Goal: Task Accomplishment & Management: Manage account settings

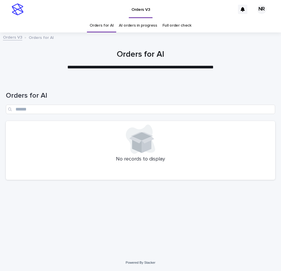
click at [106, 175] on div at bounding box center [140, 174] width 262 height 6
click at [114, 89] on div "Orders for AI" at bounding box center [140, 100] width 269 height 41
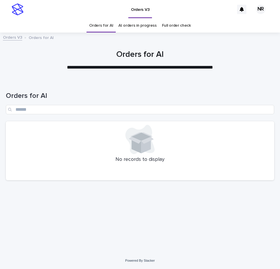
click at [65, 124] on div "No records to display" at bounding box center [140, 150] width 269 height 59
click at [97, 178] on div "No records to display" at bounding box center [140, 150] width 269 height 59
click at [191, 7] on div "Orders V3" at bounding box center [130, 9] width 208 height 19
click at [270, 215] on div "Loading... Saving… Loading... Saving… Orders for AI No records to display" at bounding box center [140, 158] width 275 height 157
click at [88, 171] on div at bounding box center [140, 174] width 262 height 6
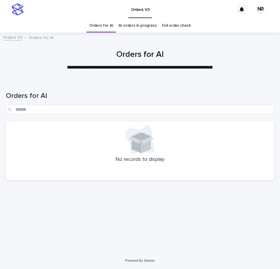
click at [78, 176] on div at bounding box center [140, 174] width 262 height 6
click at [192, 145] on div at bounding box center [140, 139] width 262 height 29
click at [204, 169] on div "No records to display" at bounding box center [140, 150] width 269 height 59
click at [76, 160] on p "No records to display" at bounding box center [140, 159] width 262 height 6
click at [95, 186] on div "Loading... Saving… Loading... Saving… Orders for AI No records to display" at bounding box center [140, 158] width 275 height 157
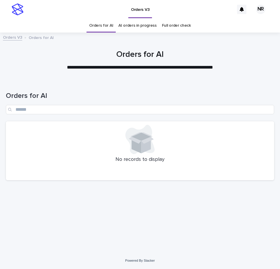
click at [53, 169] on div "No records to display" at bounding box center [140, 150] width 269 height 59
click at [89, 181] on div "Orders for AI No records to display" at bounding box center [140, 132] width 269 height 105
click at [143, 26] on link "AI orders in progress" at bounding box center [138, 26] width 38 height 14
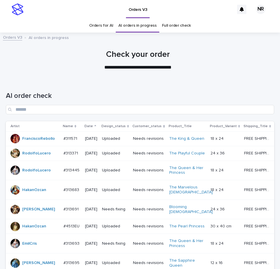
click at [98, 23] on link "Orders for AI" at bounding box center [101, 26] width 24 height 14
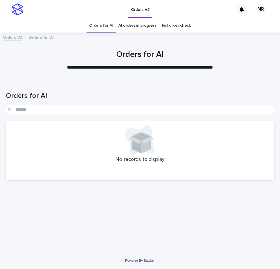
click at [130, 81] on div "Orders for AI" at bounding box center [140, 100] width 269 height 41
drag, startPoint x: 230, startPoint y: 169, endPoint x: 237, endPoint y: 169, distance: 6.4
click at [230, 169] on div "No records to display" at bounding box center [140, 150] width 269 height 59
click at [98, 25] on link "Orders for AI" at bounding box center [101, 26] width 24 height 14
click at [198, 78] on div at bounding box center [140, 58] width 280 height 44
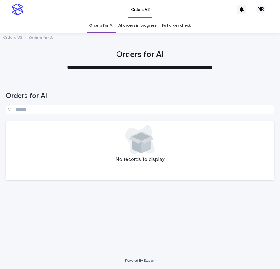
click at [223, 43] on div at bounding box center [140, 58] width 280 height 44
click at [220, 174] on div at bounding box center [140, 174] width 262 height 6
click at [245, 179] on div "No records to display" at bounding box center [140, 150] width 269 height 59
click at [202, 185] on div "Orders for AI No records to display" at bounding box center [140, 132] width 269 height 105
click at [220, 176] on div at bounding box center [140, 174] width 262 height 6
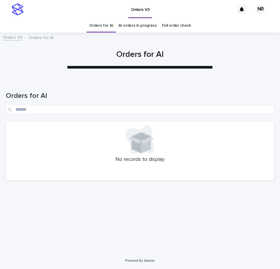
click at [206, 169] on div "No records to display" at bounding box center [140, 150] width 269 height 59
click at [232, 199] on div "Loading... Saving… Loading... Saving… Orders for AI No records to display" at bounding box center [140, 158] width 275 height 157
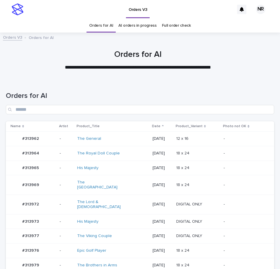
click at [236, 202] on p "-" at bounding box center [244, 204] width 41 height 5
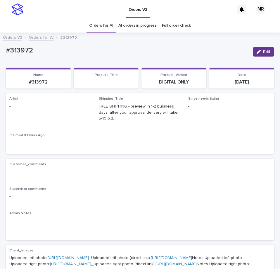
click at [258, 50] on div "button" at bounding box center [260, 52] width 6 height 4
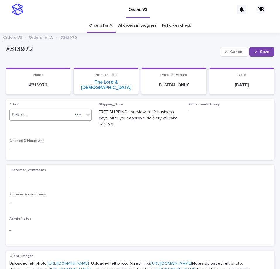
click at [57, 110] on div "Select..." at bounding box center [41, 115] width 63 height 10
paste input "*********"
type input "*********"
click at [60, 120] on div "Loading..." at bounding box center [50, 120] width 80 height 10
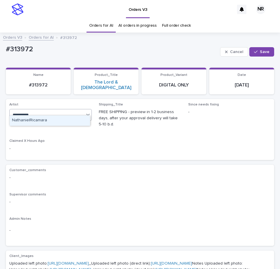
click at [61, 122] on div "NathanielRicamara" at bounding box center [50, 120] width 80 height 10
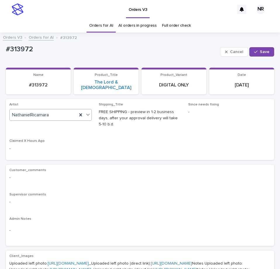
click at [254, 52] on icon "button" at bounding box center [256, 52] width 4 height 4
click at [104, 29] on link "Orders for AI" at bounding box center [101, 26] width 24 height 14
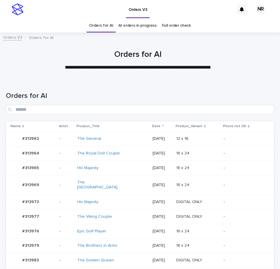
click at [201, 170] on p at bounding box center [198, 167] width 43 height 5
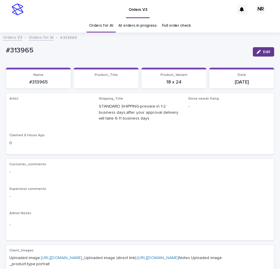
click at [258, 52] on div "button" at bounding box center [260, 52] width 6 height 4
click at [102, 23] on link "Orders for AI" at bounding box center [101, 26] width 24 height 14
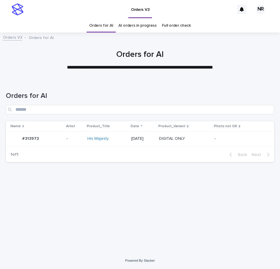
click at [197, 143] on div "DIGITAL ONLY DIGITAL ONLY" at bounding box center [184, 139] width 51 height 10
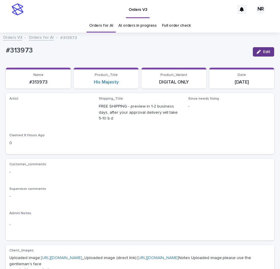
drag, startPoint x: 253, startPoint y: 51, endPoint x: 75, endPoint y: 103, distance: 184.8
click at [257, 51] on icon "button" at bounding box center [259, 52] width 4 height 4
click at [110, 25] on link "Orders for AI" at bounding box center [101, 26] width 24 height 14
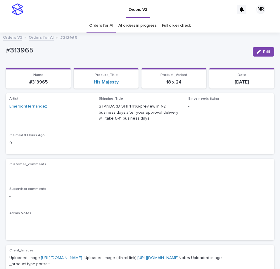
scroll to position [19, 0]
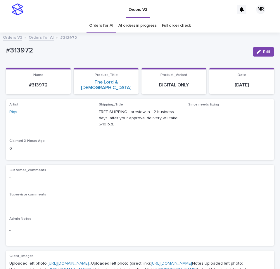
scroll to position [19, 0]
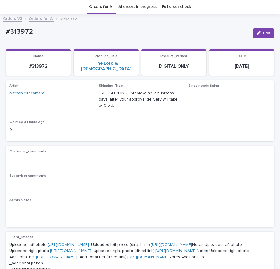
click at [198, 107] on span "Since needs fixing -" at bounding box center [230, 99] width 83 height 30
click at [132, 4] on link "AI orders in progress" at bounding box center [138, 7] width 38 height 14
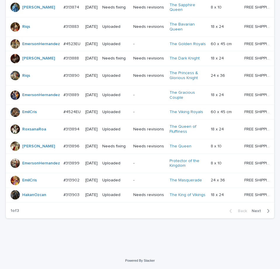
scroll to position [519, 0]
click at [260, 210] on span "Next" at bounding box center [258, 211] width 13 height 4
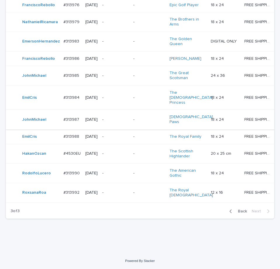
scroll to position [183, 0]
click at [235, 210] on span "Back" at bounding box center [241, 211] width 13 height 4
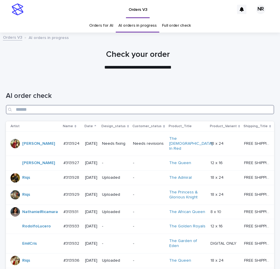
click at [106, 107] on input "Search" at bounding box center [140, 109] width 269 height 9
type input "*********"
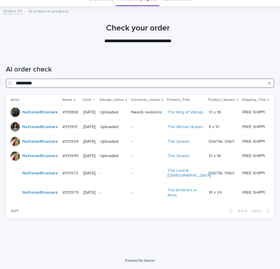
scroll to position [46, 0]
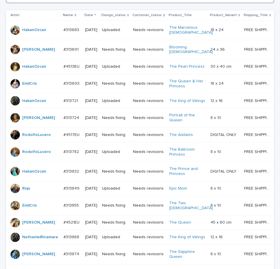
scroll to position [46, 0]
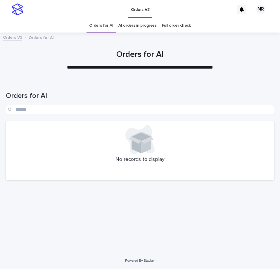
click at [99, 163] on div "No records to display" at bounding box center [140, 150] width 269 height 59
click at [49, 184] on div "Orders for AI No records to display" at bounding box center [140, 132] width 269 height 105
click at [137, 28] on link "AI orders in progress" at bounding box center [138, 26] width 38 height 14
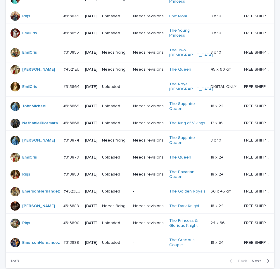
scroll to position [524, 0]
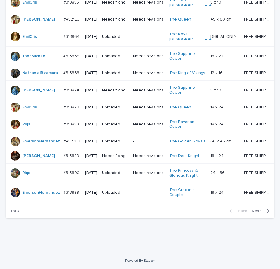
click at [250, 213] on button "Next" at bounding box center [262, 210] width 25 height 5
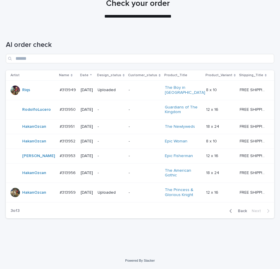
scroll to position [66, 0]
drag, startPoint x: 167, startPoint y: 264, endPoint x: 176, endPoint y: 210, distance: 54.6
click at [167, 263] on div "**********" at bounding box center [140, 109] width 280 height 320
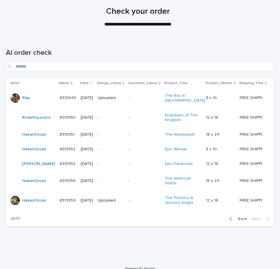
scroll to position [0, 0]
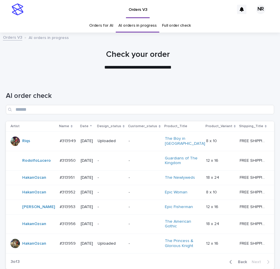
click at [104, 28] on link "Orders for AI" at bounding box center [101, 26] width 24 height 14
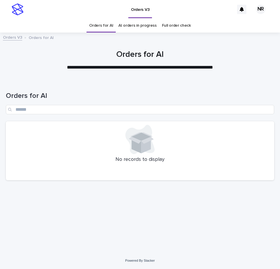
drag, startPoint x: 105, startPoint y: 187, endPoint x: 74, endPoint y: 192, distance: 31.4
click at [105, 187] on div "Loading... Saving… Loading... Saving… Orders for AI No records to display" at bounding box center [140, 158] width 275 height 157
drag, startPoint x: 112, startPoint y: 191, endPoint x: 10, endPoint y: 184, distance: 101.5
click at [111, 191] on div "Loading... Saving… Loading... Saving… Orders for AI No records to display" at bounding box center [140, 158] width 275 height 157
click at [10, 184] on div "Orders for AI No records to display" at bounding box center [140, 132] width 269 height 105
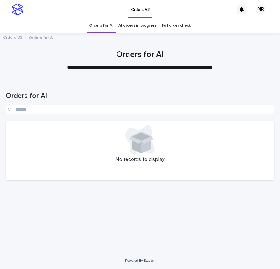
drag, startPoint x: 109, startPoint y: 196, endPoint x: 98, endPoint y: 196, distance: 11.2
click at [109, 196] on div "Loading... Saving… Loading... Saving… Orders for AI No records to display" at bounding box center [140, 158] width 275 height 157
click at [104, 189] on div "Loading... Saving… Loading... Saving… Orders for AI No records to display" at bounding box center [140, 158] width 275 height 157
click at [117, 161] on p "No records to display" at bounding box center [140, 159] width 262 height 6
drag, startPoint x: 43, startPoint y: 189, endPoint x: 7, endPoint y: 188, distance: 35.7
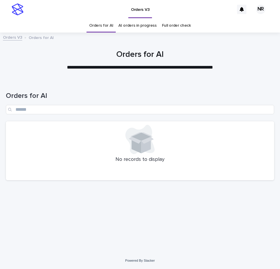
click at [42, 189] on div "Loading... Saving… Loading... Saving… Orders for AI No records to display" at bounding box center [140, 158] width 275 height 157
drag, startPoint x: 44, startPoint y: 181, endPoint x: 19, endPoint y: 181, distance: 24.6
click at [44, 181] on div "Orders for AI No records to display" at bounding box center [140, 132] width 269 height 105
drag, startPoint x: 116, startPoint y: 196, endPoint x: 7, endPoint y: 199, distance: 109.2
click at [116, 196] on div "Loading... Saving… Loading... Saving… Orders for AI No records to display" at bounding box center [140, 158] width 275 height 157
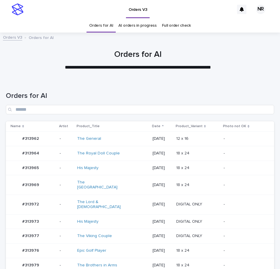
click at [167, 181] on div "[DATE]" at bounding box center [162, 184] width 19 height 6
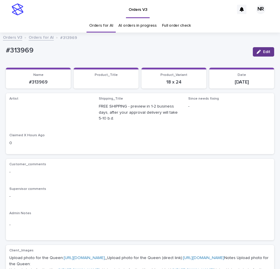
click at [257, 50] on icon "button" at bounding box center [259, 52] width 4 height 4
click at [102, 30] on link "Orders for AI" at bounding box center [101, 26] width 24 height 14
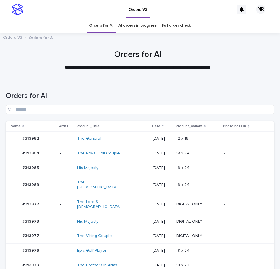
click at [179, 229] on td "DIGITAL ONLY DIGITAL ONLY" at bounding box center [197, 236] width 47 height 15
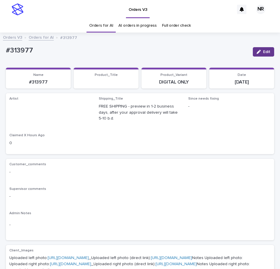
click at [257, 52] on icon "button" at bounding box center [259, 52] width 4 height 4
click at [98, 26] on link "Orders for AI" at bounding box center [101, 26] width 24 height 14
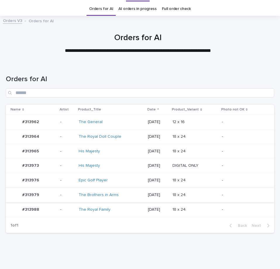
scroll to position [31, 0]
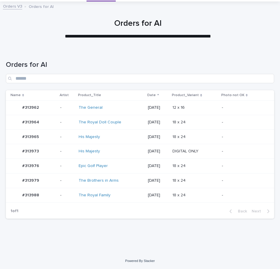
click at [153, 183] on div "[DATE]" at bounding box center [158, 181] width 20 height 10
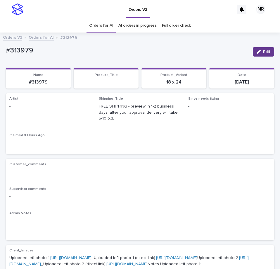
drag, startPoint x: 259, startPoint y: 50, endPoint x: 102, endPoint y: 108, distance: 167.5
click at [258, 50] on button "Edit" at bounding box center [263, 51] width 21 height 9
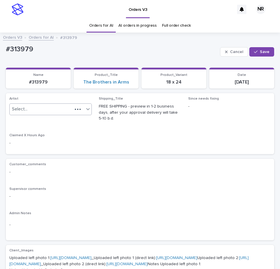
click at [62, 109] on div "Select..." at bounding box center [41, 109] width 63 height 10
paste input "*********"
type input "*********"
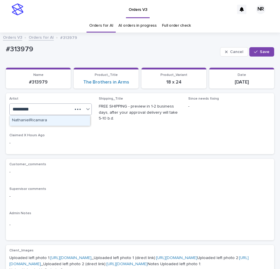
click at [64, 121] on div "NathanielRicamara" at bounding box center [50, 120] width 80 height 10
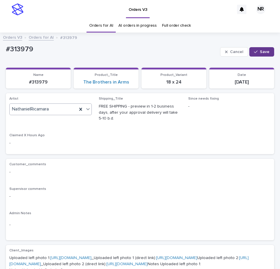
click at [260, 48] on button "Save" at bounding box center [262, 51] width 25 height 9
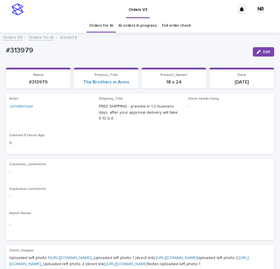
click at [237, 201] on div "Supervisor comments -" at bounding box center [140, 195] width 262 height 17
click at [76, 203] on div "Supervisor comments -" at bounding box center [140, 195] width 262 height 17
click at [141, 124] on div "Shipping_Title FREE SHIPPING - preview in 1-2 business days, after your approva…" at bounding box center [140, 112] width 83 height 30
click at [139, 24] on link "AI orders in progress" at bounding box center [138, 26] width 38 height 14
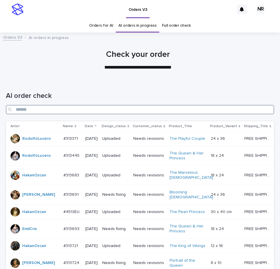
click at [125, 110] on input "Search" at bounding box center [140, 109] width 269 height 9
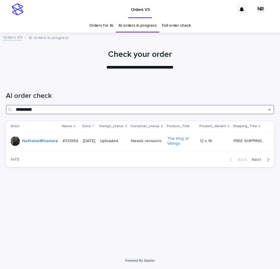
type input "*********"
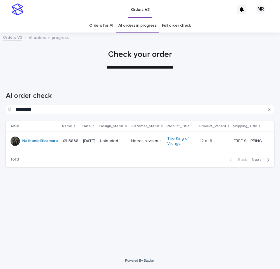
click at [203, 89] on div "AI order check *********" at bounding box center [140, 100] width 269 height 41
drag, startPoint x: 202, startPoint y: 89, endPoint x: 159, endPoint y: 70, distance: 47.0
click at [159, 70] on p "**********" at bounding box center [140, 67] width 234 height 7
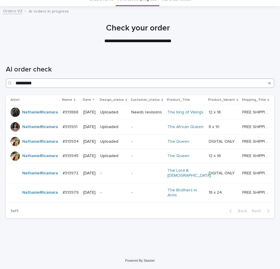
scroll to position [46, 0]
click at [157, 29] on div at bounding box center [138, 31] width 276 height 44
drag, startPoint x: 157, startPoint y: 29, endPoint x: 107, endPoint y: 36, distance: 50.0
click at [107, 54] on div "AI order check *********" at bounding box center [140, 74] width 269 height 41
click at [174, 54] on div "AI order check *********" at bounding box center [140, 74] width 269 height 41
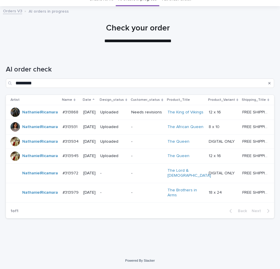
drag, startPoint x: 174, startPoint y: 36, endPoint x: 223, endPoint y: 2, distance: 59.2
click at [124, 28] on div at bounding box center [138, 31] width 276 height 44
